Goal: Navigation & Orientation: Find specific page/section

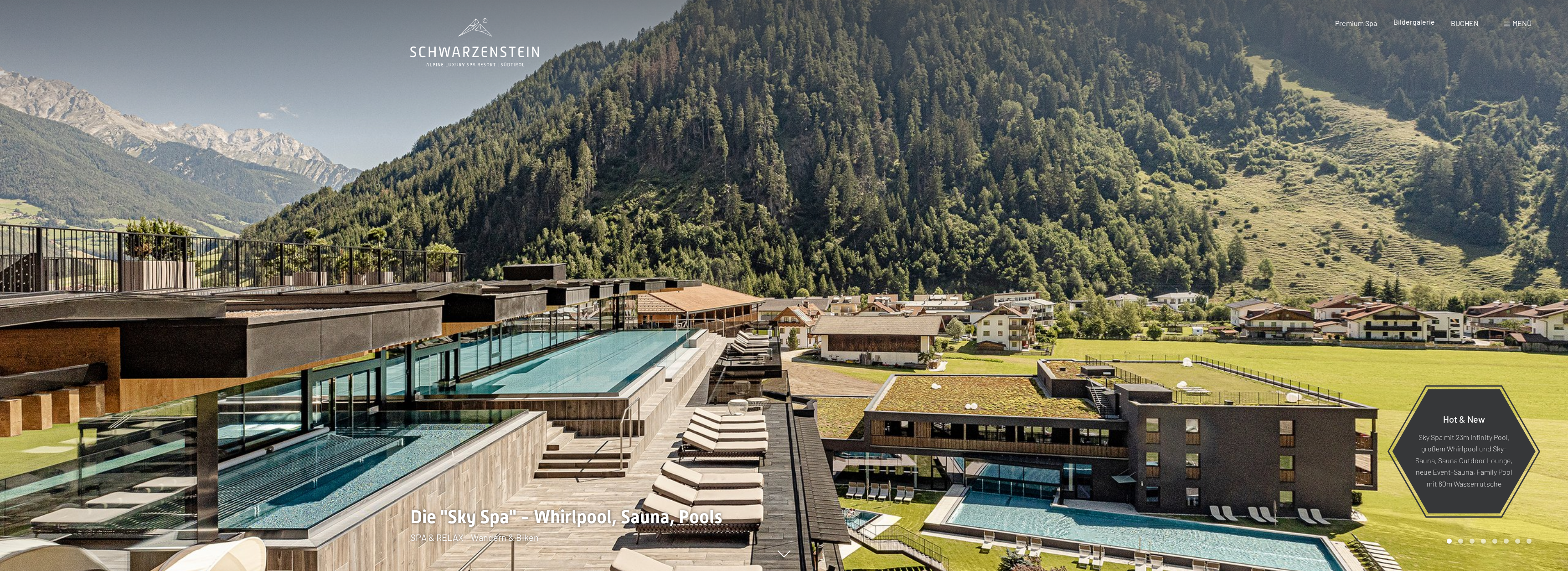
click at [1416, 24] on span "Bildergalerie" at bounding box center [1414, 21] width 42 height 9
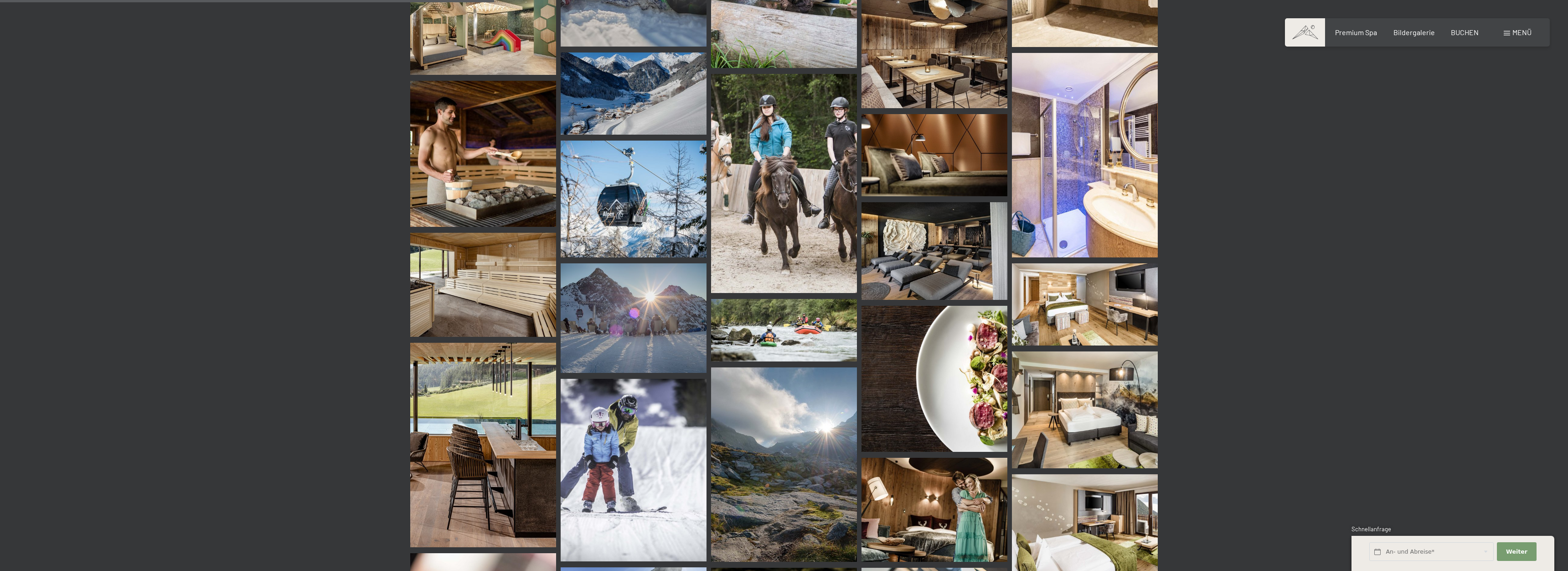
scroll to position [3863, 0]
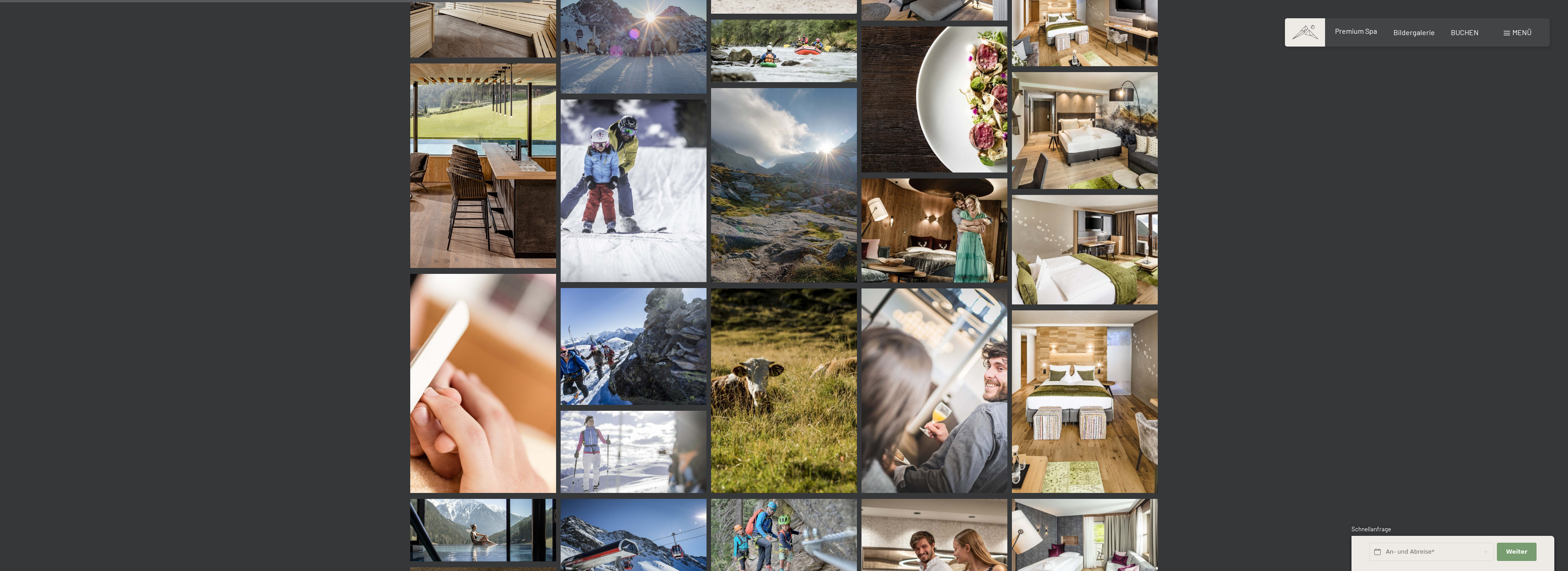
click at [1363, 35] on span "Premium Spa" at bounding box center [1356, 31] width 42 height 9
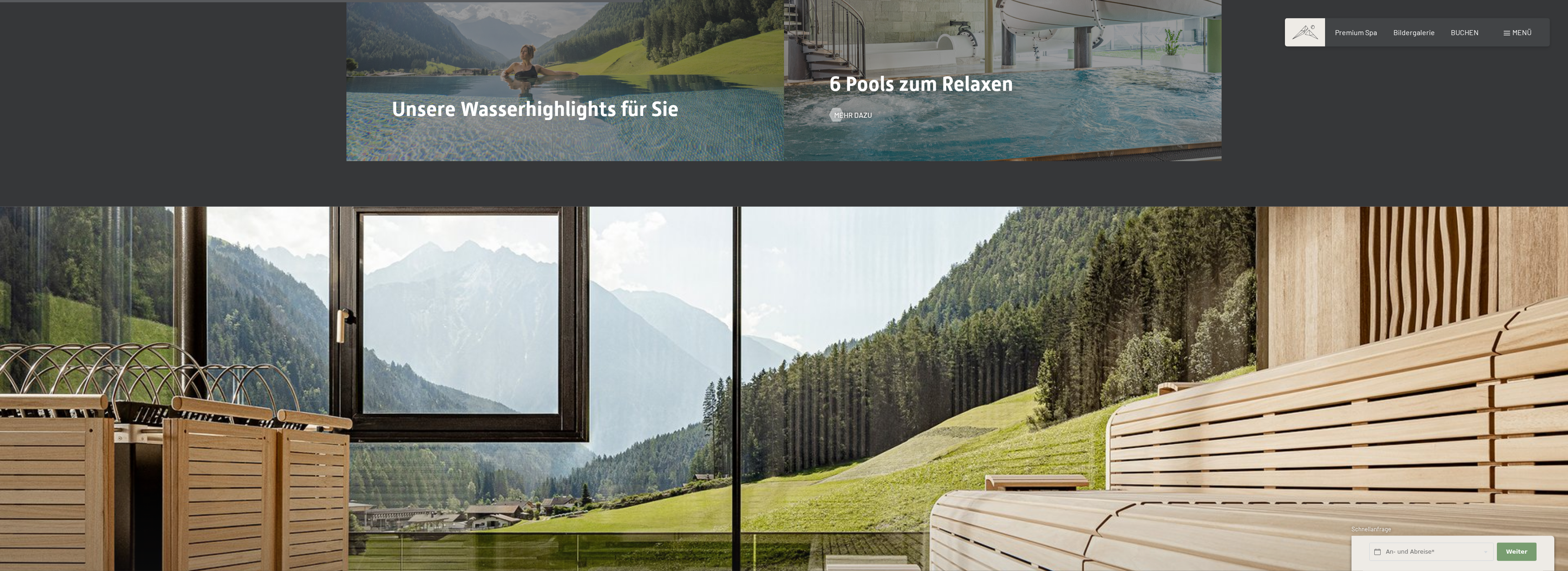
scroll to position [3350, 0]
click at [863, 109] on span "Mehr dazu" at bounding box center [862, 114] width 38 height 10
